Goal: Find specific page/section: Find specific page/section

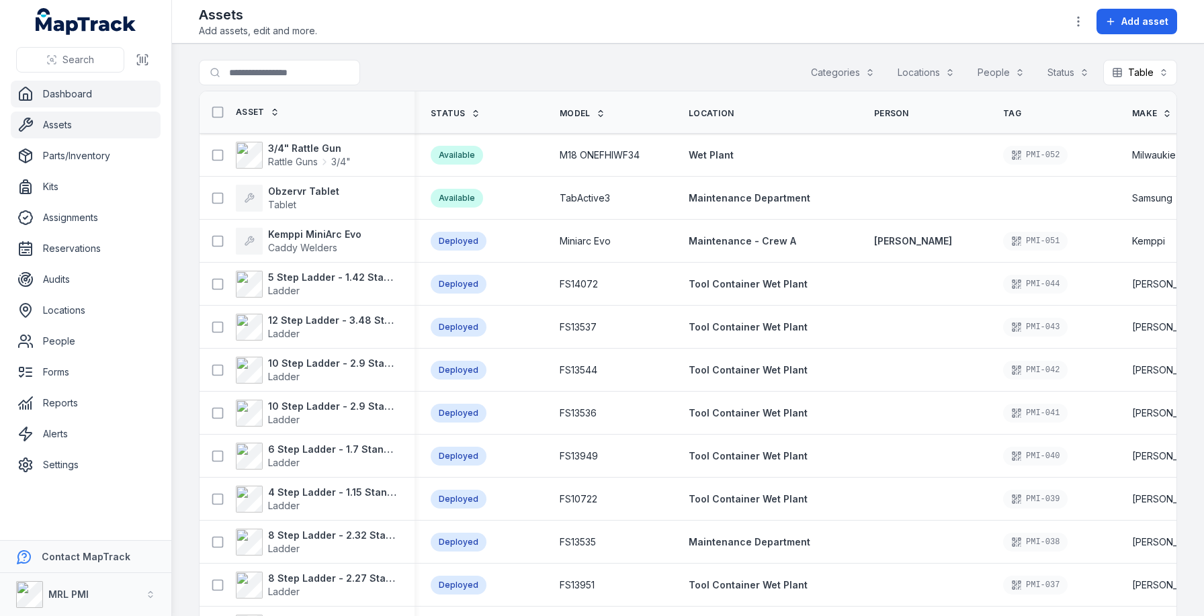
click at [61, 85] on link "Dashboard" at bounding box center [86, 94] width 150 height 27
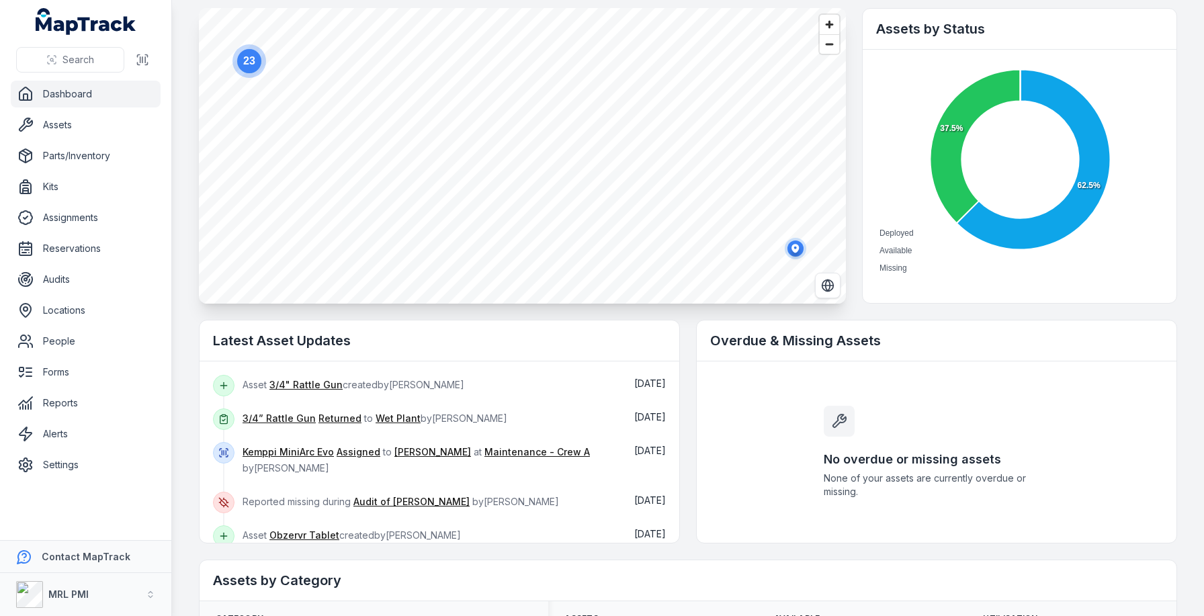
scroll to position [76, 0]
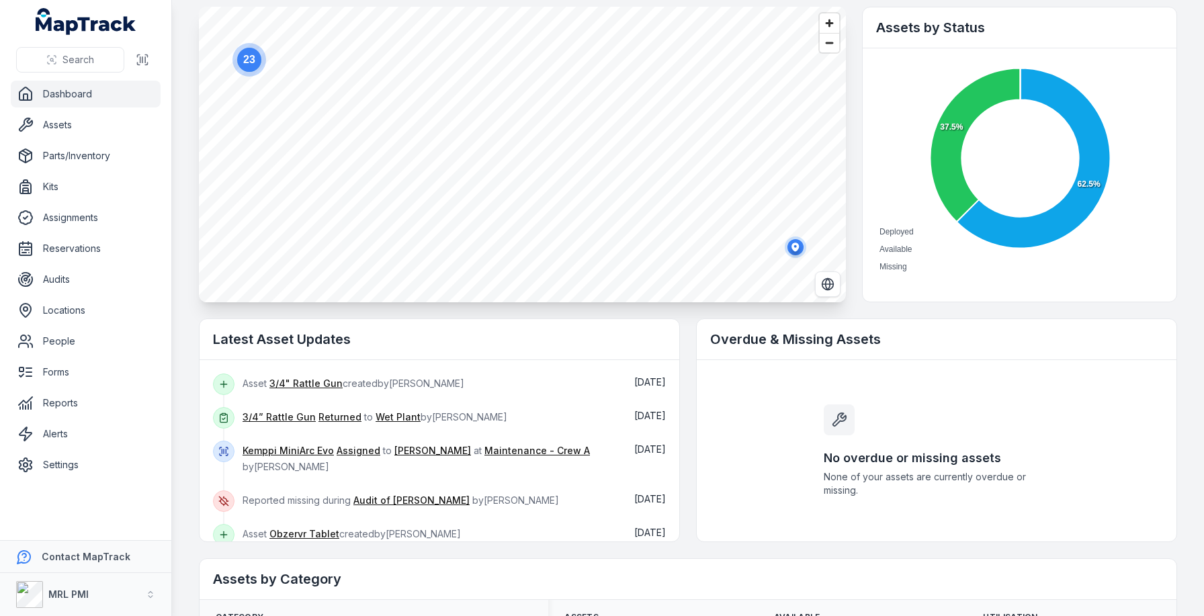
click at [803, 243] on circle "button" at bounding box center [794, 246] width 21 height 21
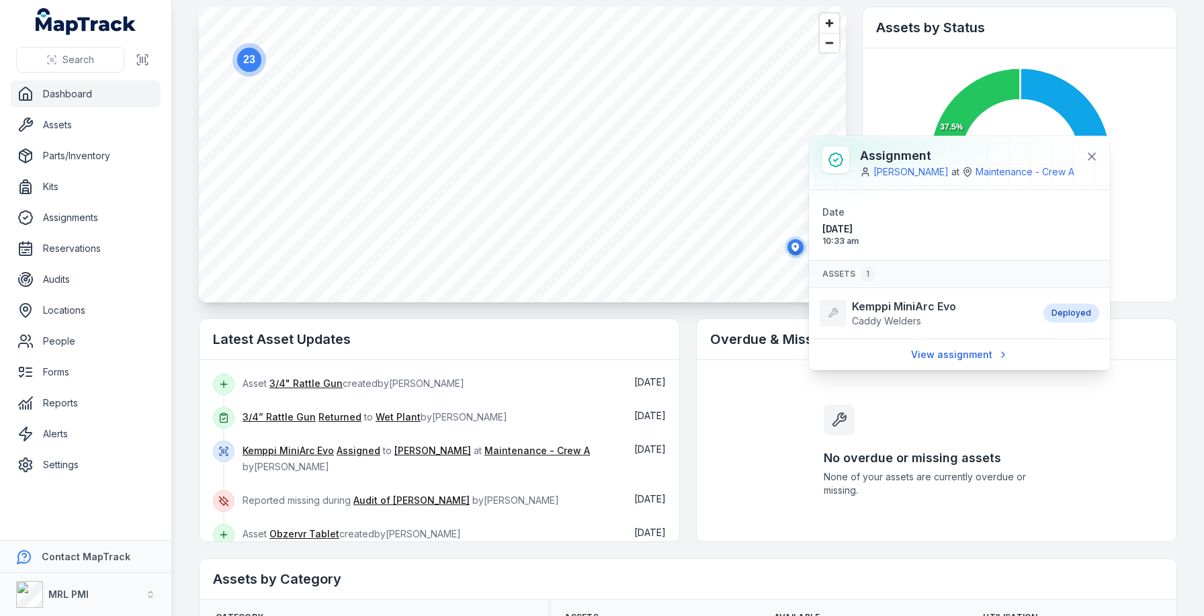
click at [739, 354] on div "Overdue & Missing Assets" at bounding box center [936, 339] width 480 height 41
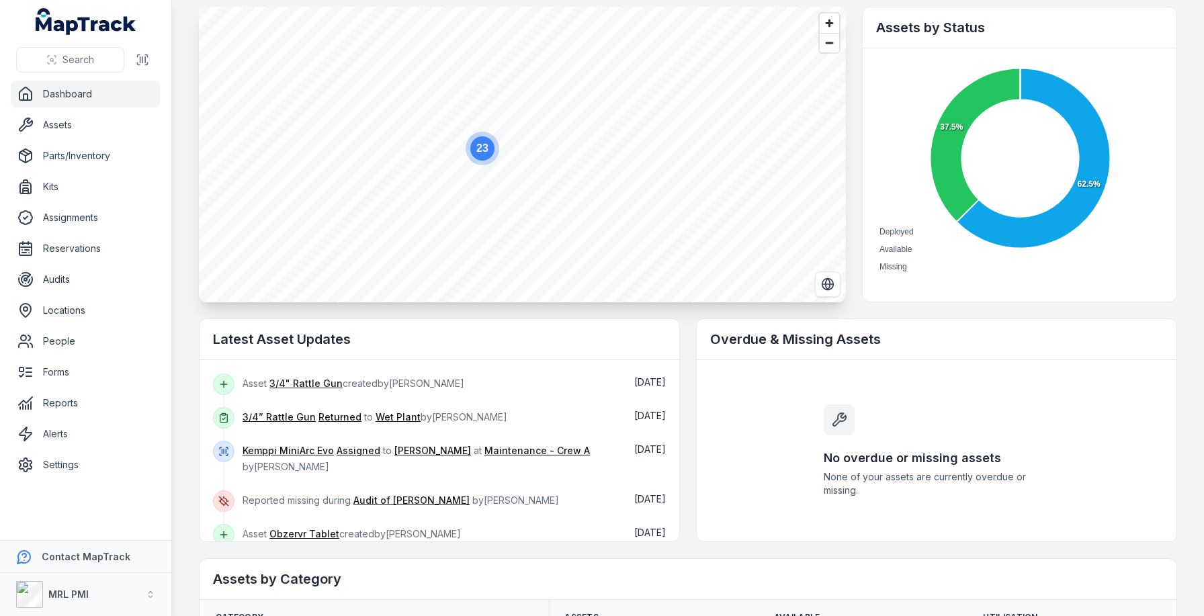
click at [76, 93] on link "Dashboard" at bounding box center [86, 94] width 150 height 27
click at [93, 122] on link "Assets" at bounding box center [86, 124] width 150 height 27
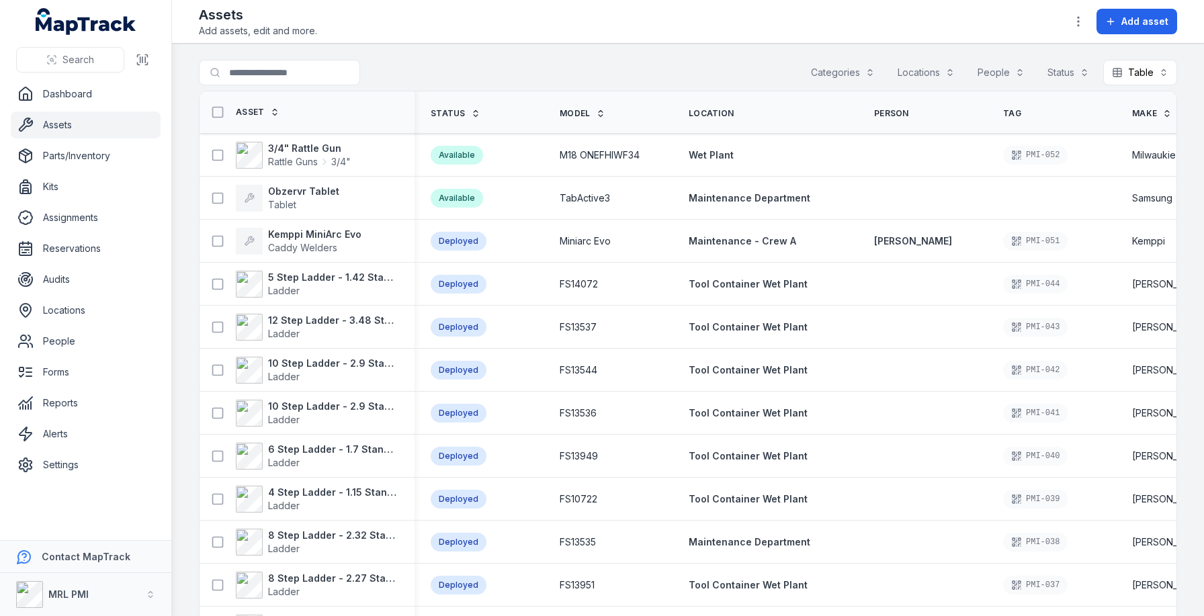
click at [608, 65] on div "Search for assets Categories Locations People Status Table *****" at bounding box center [688, 75] width 978 height 31
